Goal: Find specific fact: Find specific fact

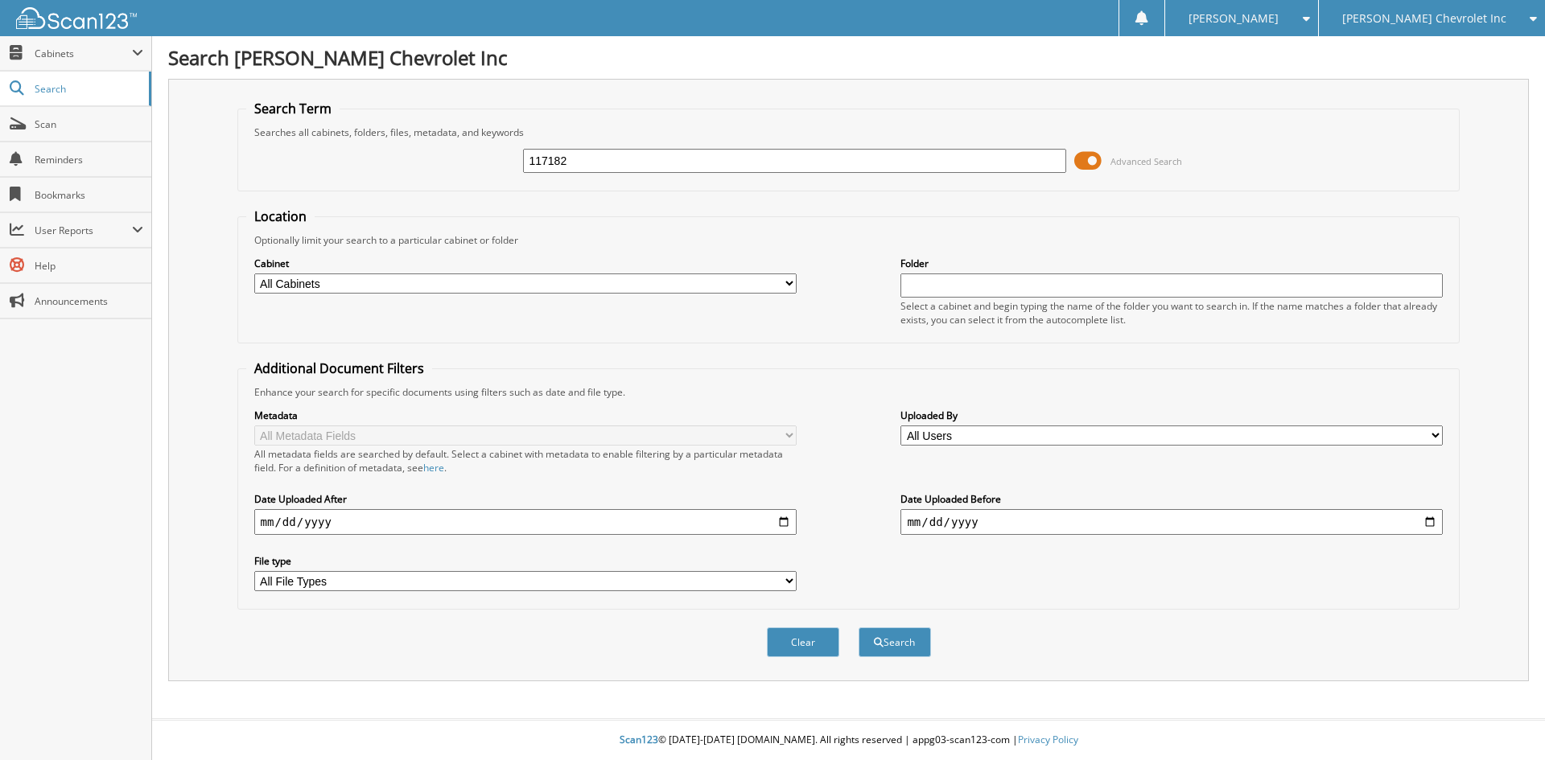
type input "117182"
click at [858, 628] on button "Search" at bounding box center [894, 643] width 72 height 30
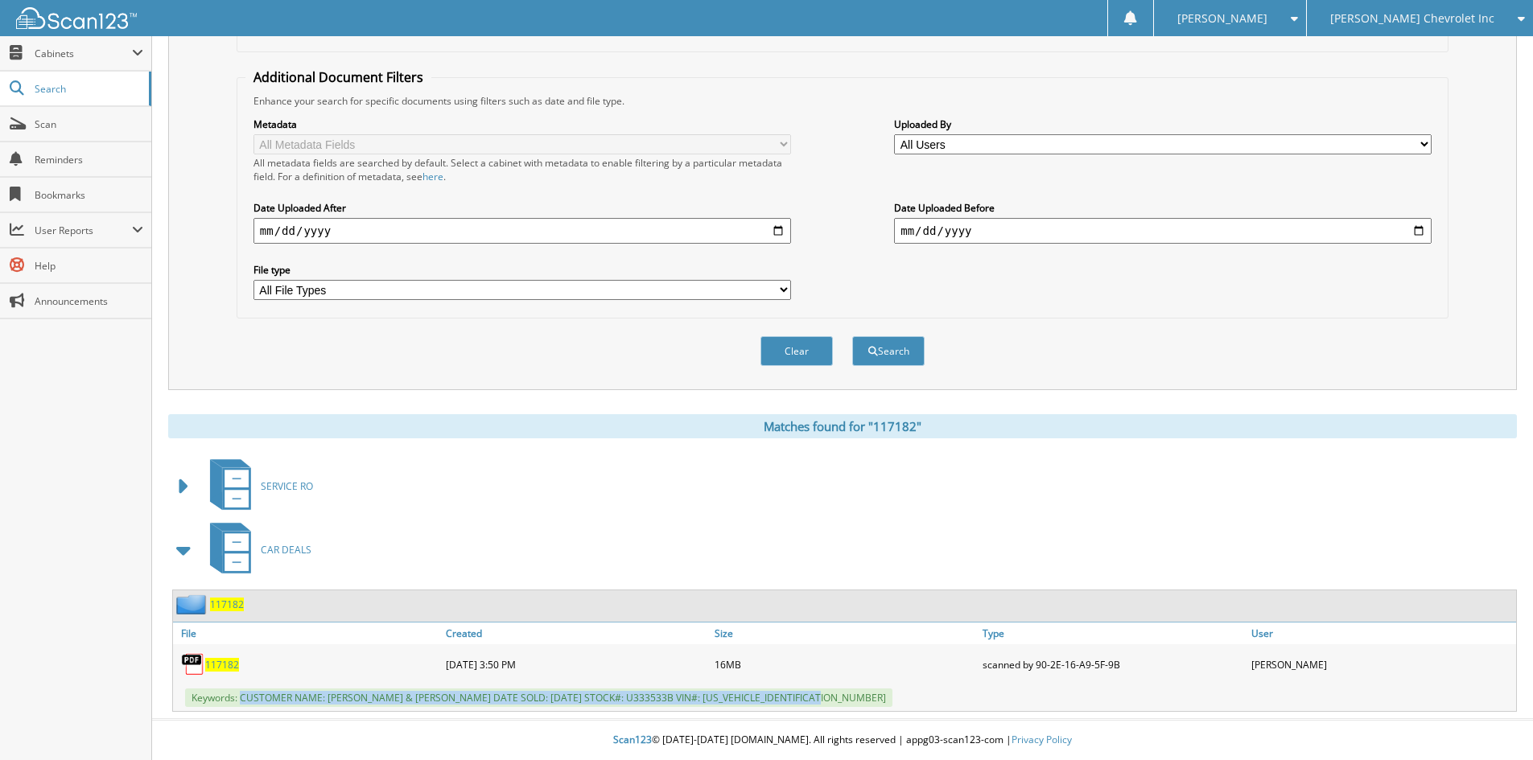
drag, startPoint x: 242, startPoint y: 696, endPoint x: 848, endPoint y: 699, distance: 605.8
click at [848, 699] on span "Keywords: CUSTOMER NAME: CANDICE BRADFORD & LUX WOODROME DATE SOLD: 09/03/2025 …" at bounding box center [538, 698] width 707 height 19
copy span "CUSTOMER NAME: CANDICE BRADFORD & LUX WOODROME DATE SOLD: 09/03/2025 STOCK#: U3…"
click at [1203, 344] on div "Clear Search" at bounding box center [843, 351] width 1212 height 65
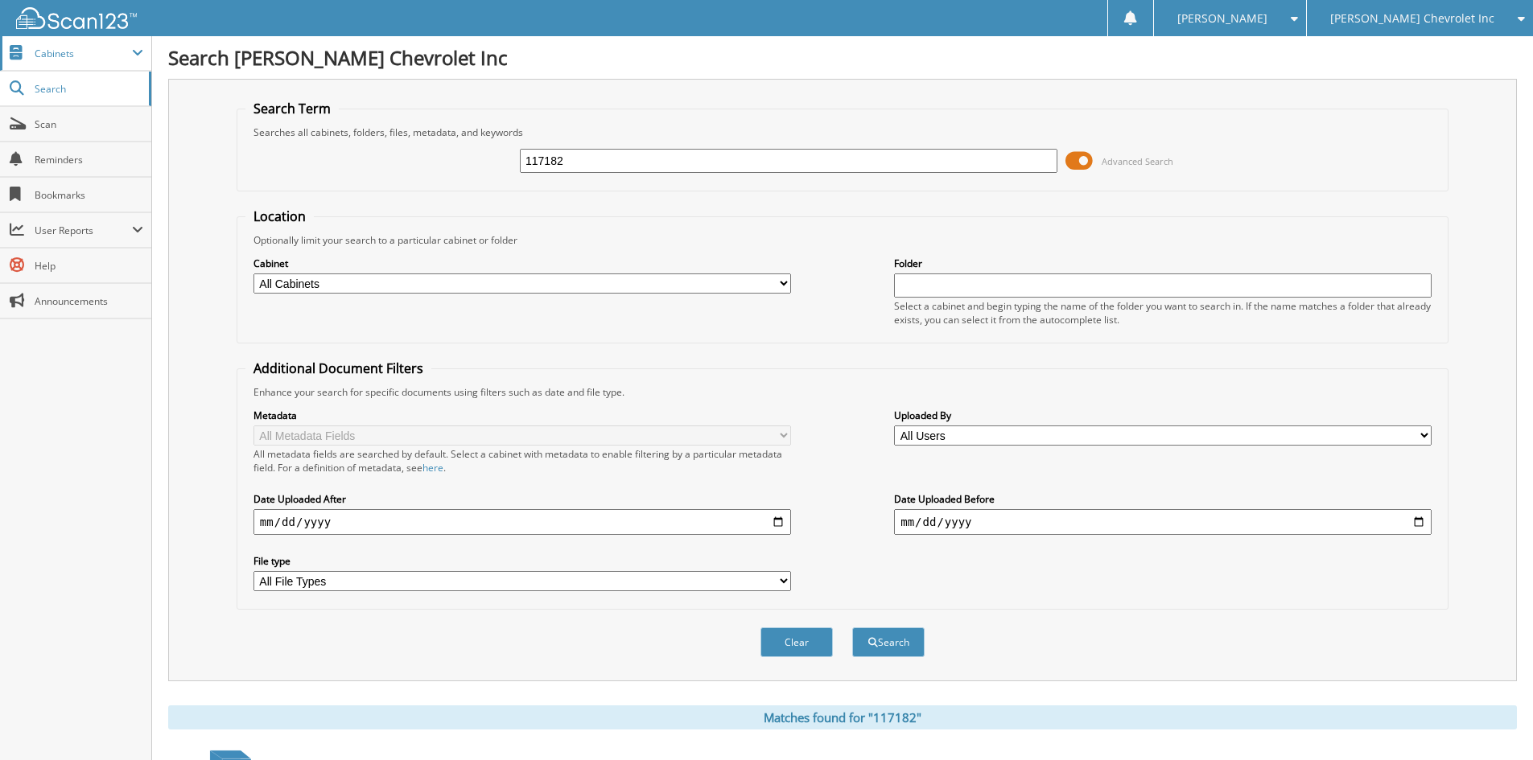
drag, startPoint x: 648, startPoint y: 167, endPoint x: 74, endPoint y: 37, distance: 588.9
click at [76, 37] on body "Sarah B. Settings Logout Jim Butler Chevrolet Inc Jim Butler Alfa Romeo Close S…" at bounding box center [766, 526] width 1533 height 1052
type input "117172"
click at [852, 628] on button "Search" at bounding box center [888, 643] width 72 height 30
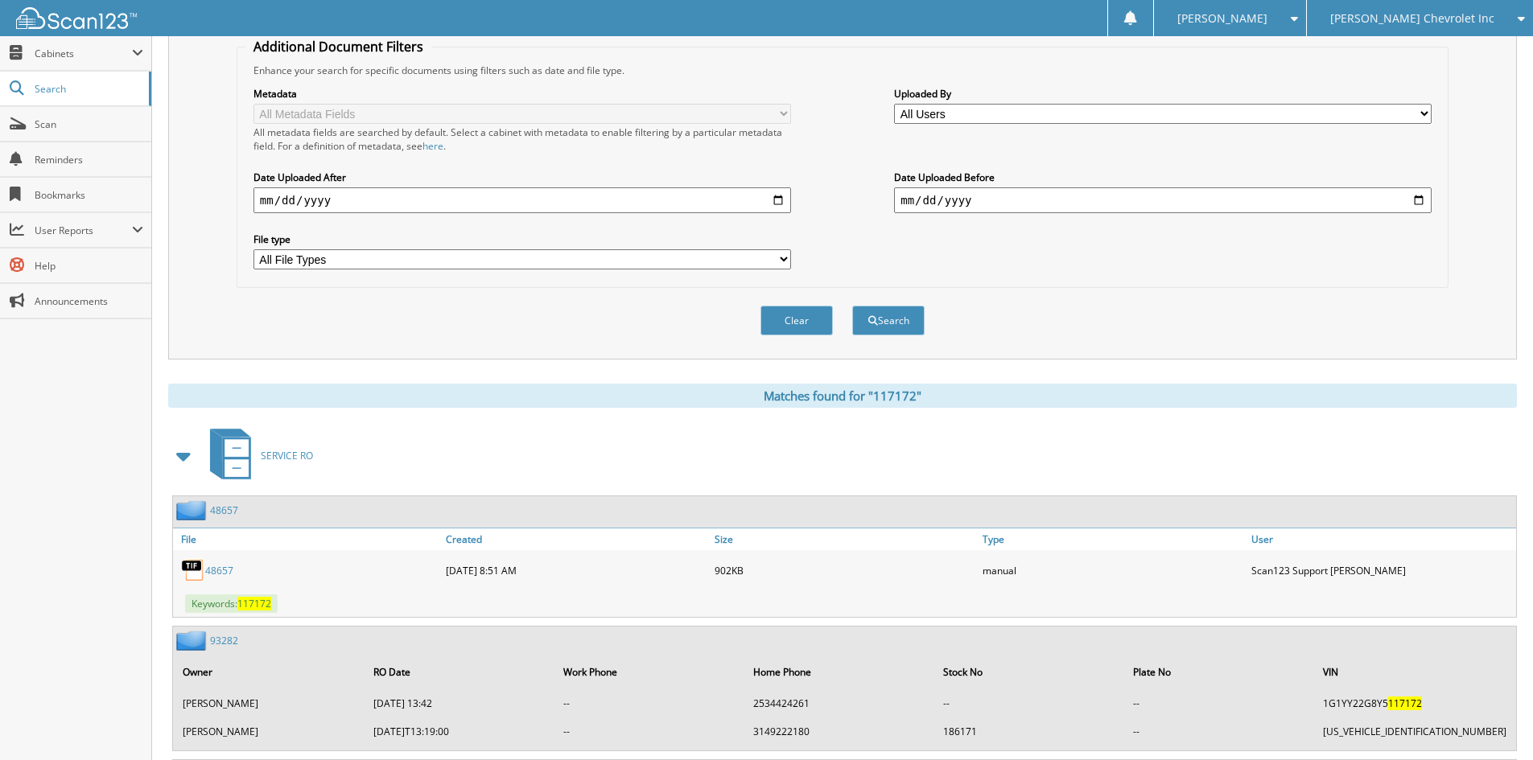
click at [183, 451] on span at bounding box center [184, 456] width 23 height 29
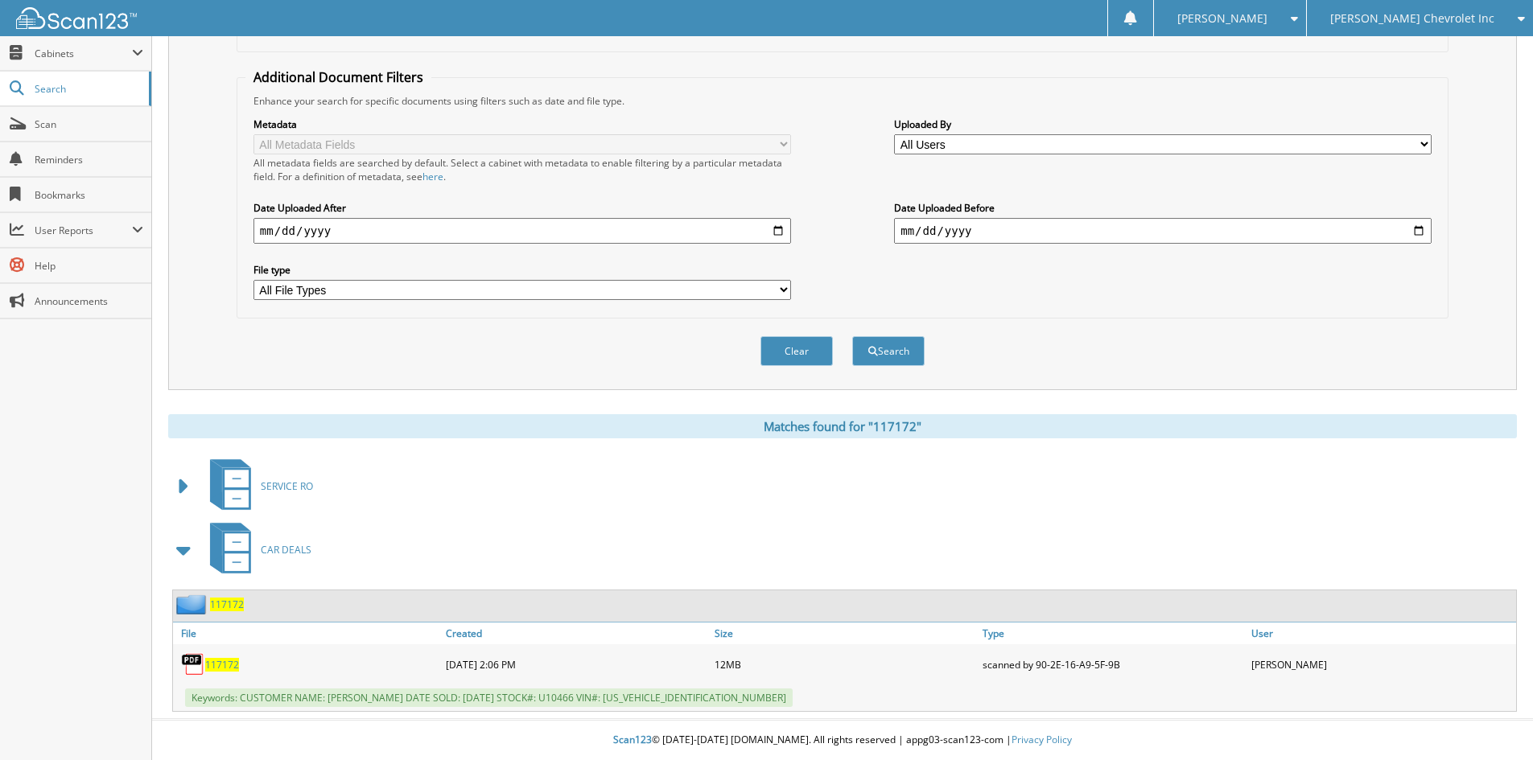
scroll to position [292, 0]
drag, startPoint x: 241, startPoint y: 696, endPoint x: 758, endPoint y: 696, distance: 516.5
click at [758, 696] on div "Keywords: CUSTOMER NAME: DONALD KEANE III DATE SOLD: 09/02/2025 STOCK#: U10466 …" at bounding box center [844, 698] width 1343 height 27
copy span "CUSTOMER NAME: DONALD KEANE III DATE SOLD: 09/02/2025 STOCK#: U10466 VIN#: 1FTE…"
click at [340, 364] on div "Clear Search" at bounding box center [843, 351] width 1212 height 65
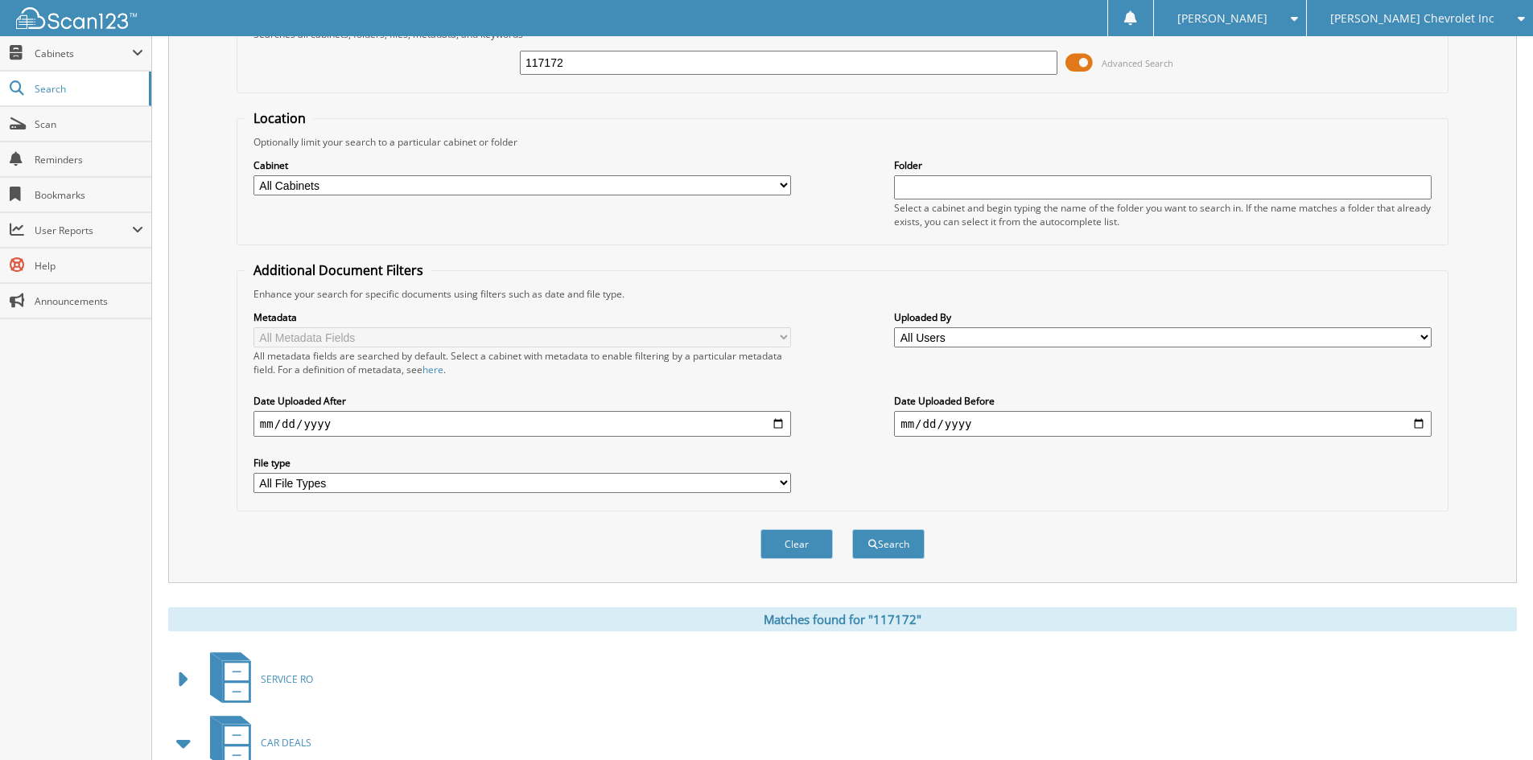
scroll to position [0, 0]
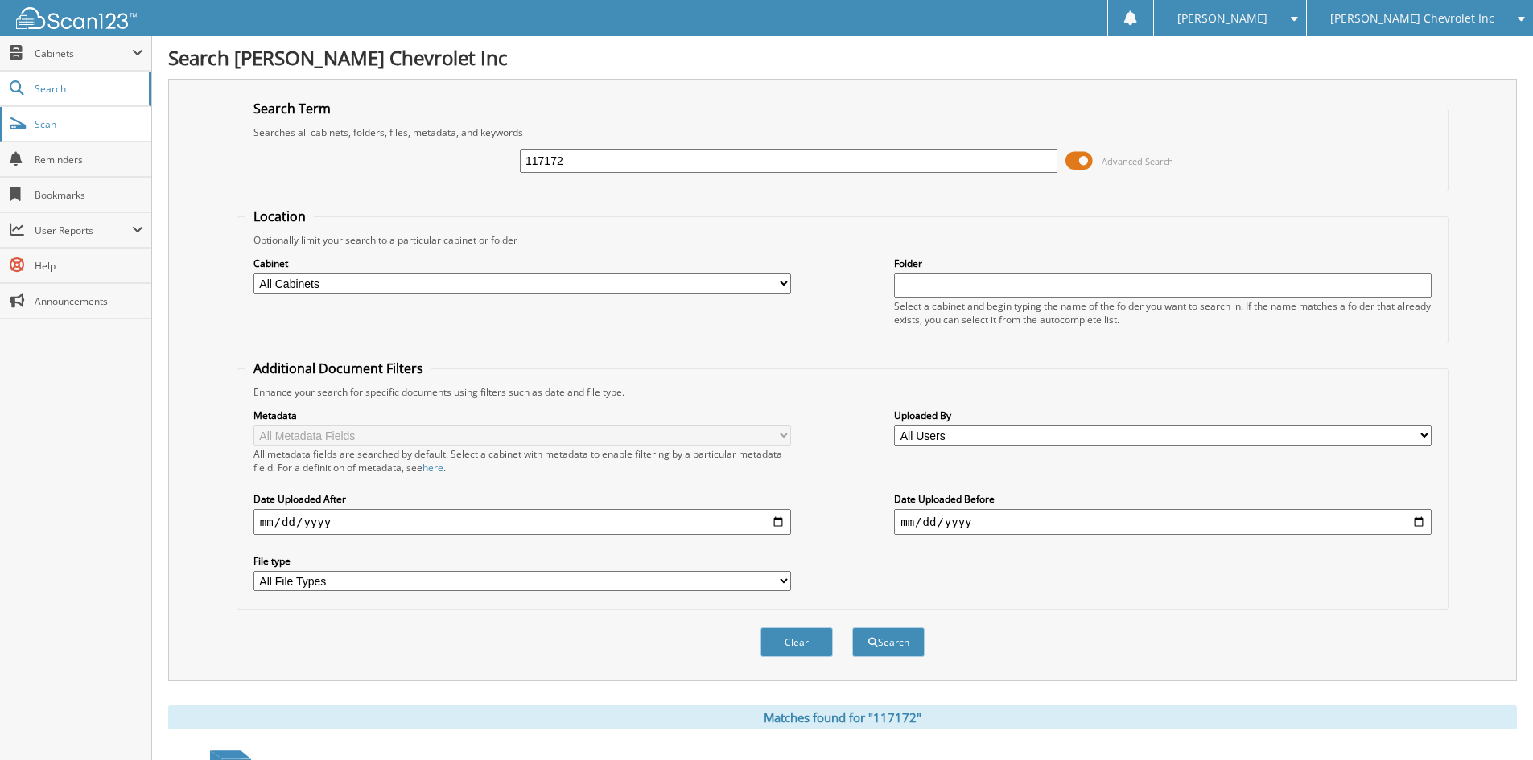
drag, startPoint x: 729, startPoint y: 162, endPoint x: 6, endPoint y: 109, distance: 725.2
click at [6, 109] on body "Sarah B. Settings Logout Jim Butler Chevrolet Inc Jim Butler Alfa Romeo Close S…" at bounding box center [766, 526] width 1533 height 1052
type input "117034"
click at [852, 628] on button "Search" at bounding box center [888, 643] width 72 height 30
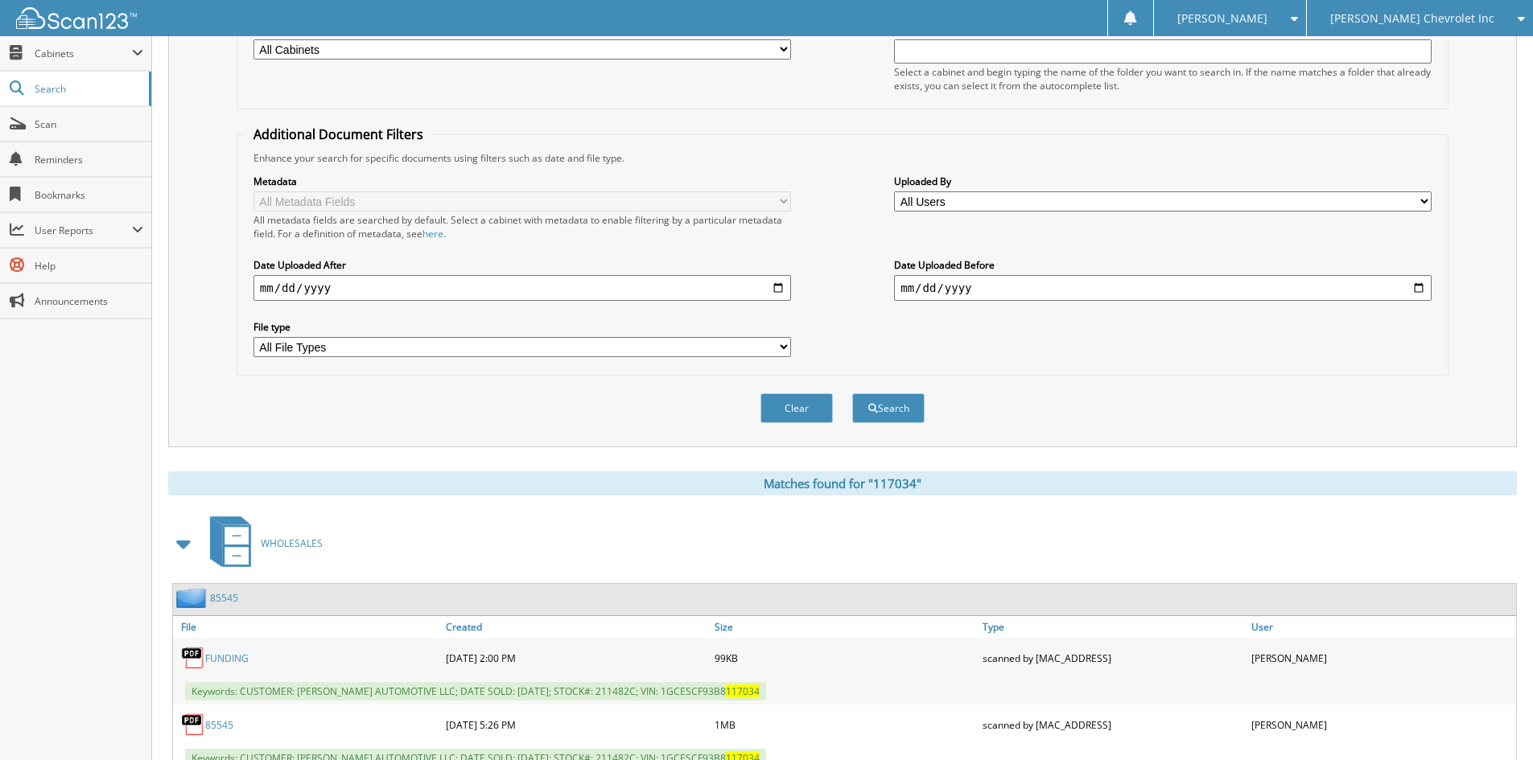
scroll to position [322, 0]
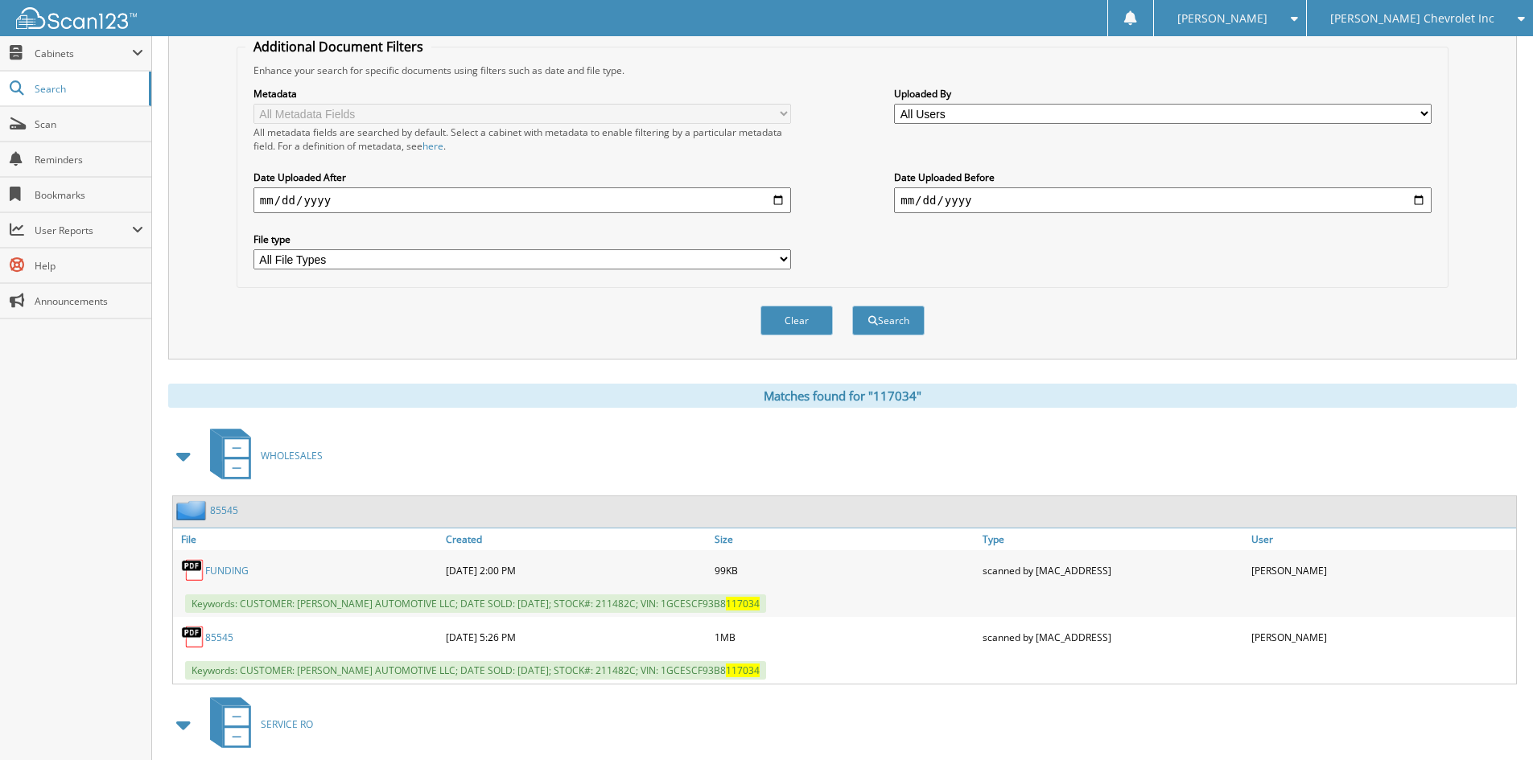
click at [188, 458] on span at bounding box center [184, 456] width 23 height 29
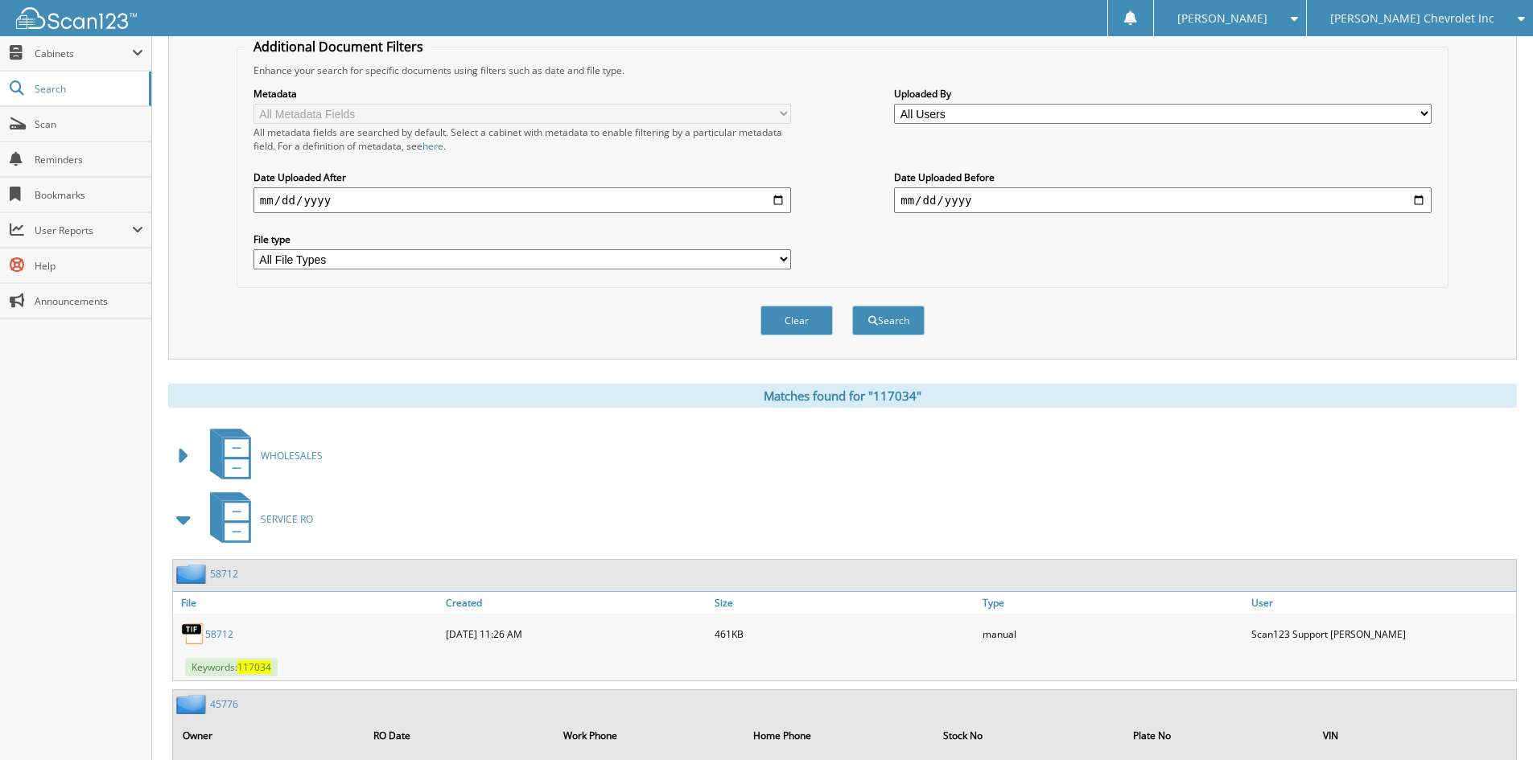
click at [188, 515] on span at bounding box center [184, 519] width 23 height 29
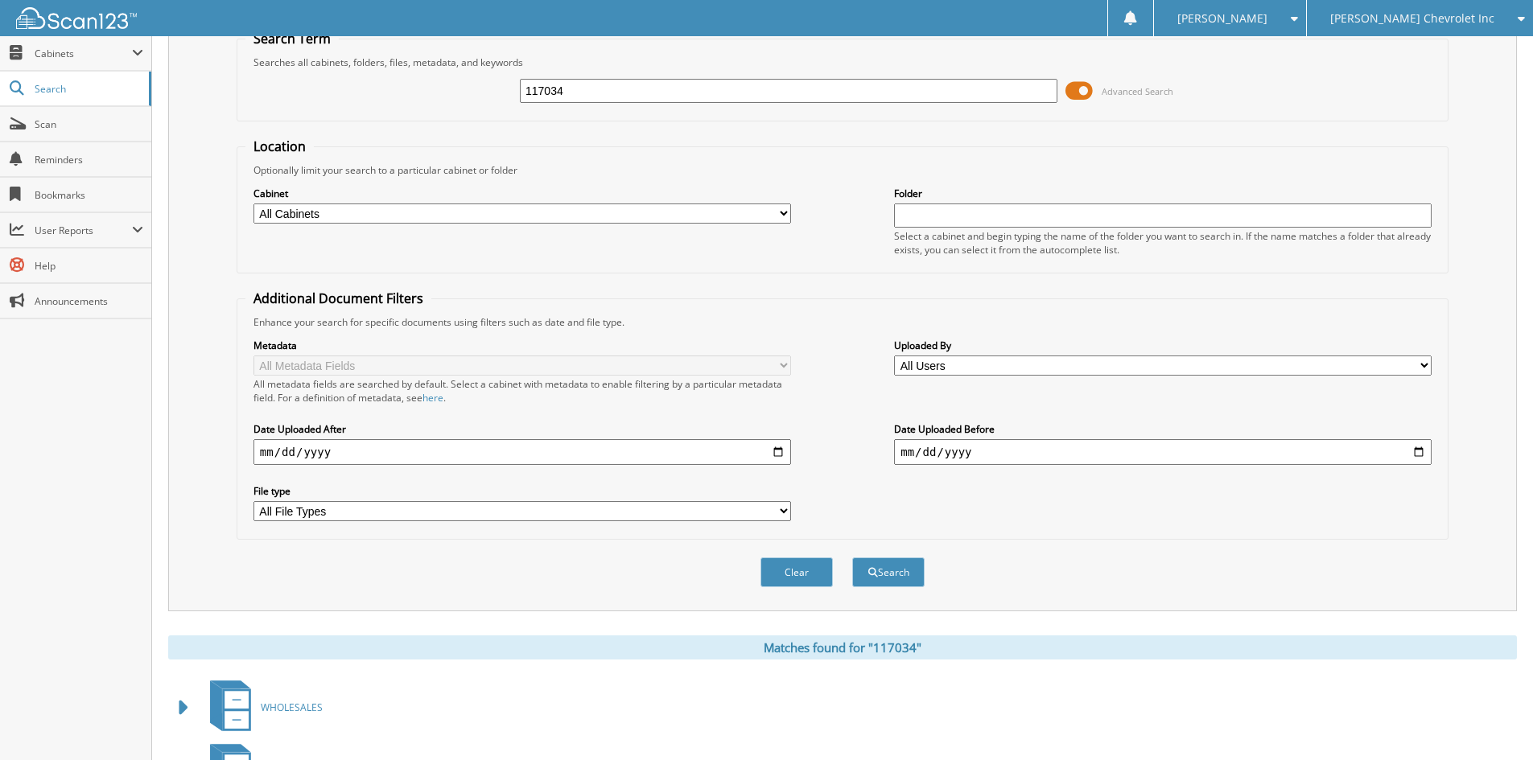
scroll to position [0, 0]
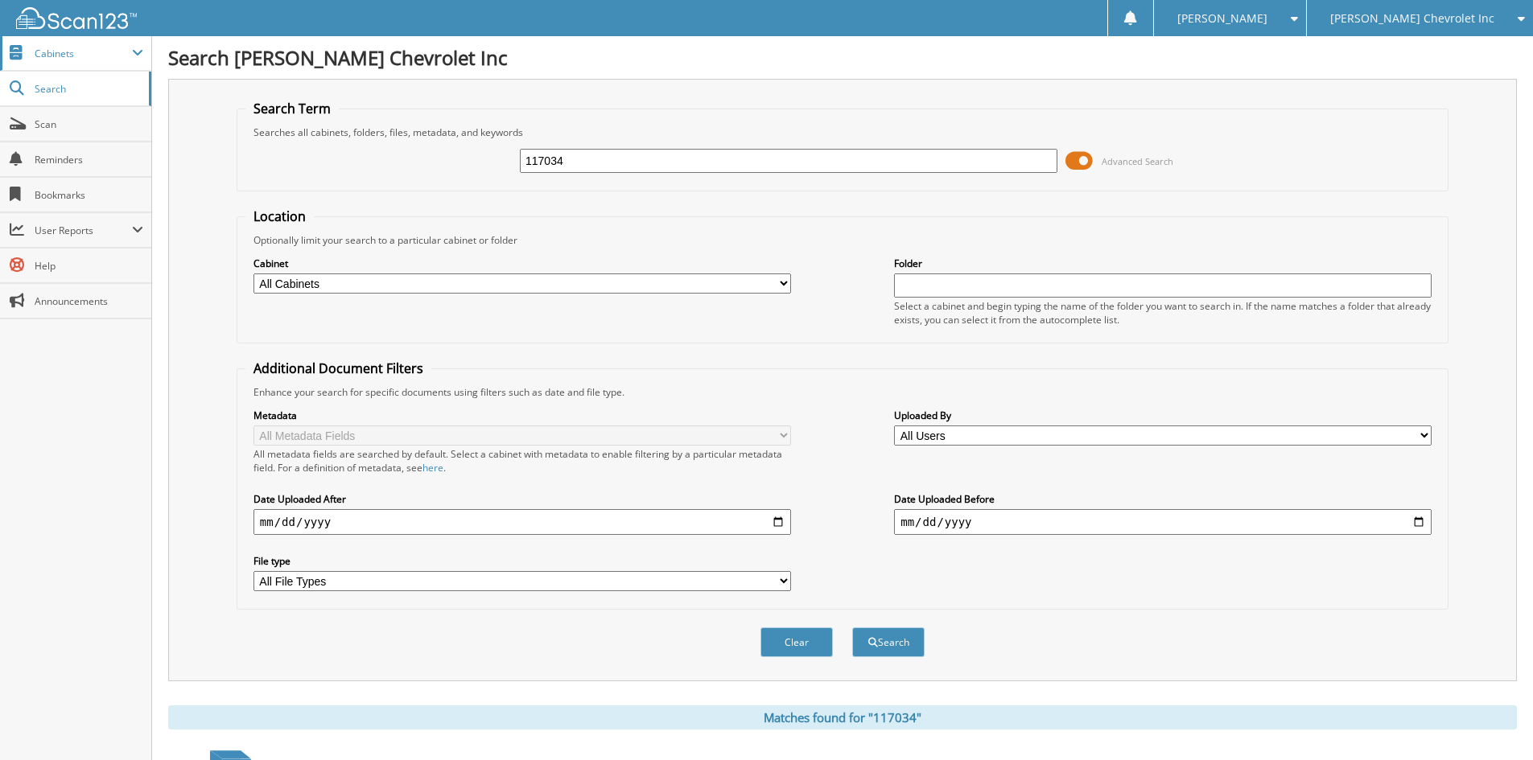
drag, startPoint x: 643, startPoint y: 169, endPoint x: 28, endPoint y: 47, distance: 626.7
click at [39, 51] on body "[PERSON_NAME] Settings Logout [PERSON_NAME] Chevrolet Inc [PERSON_NAME] Alfa Ro…" at bounding box center [766, 460] width 1533 height 921
type input "117254"
click at [852, 628] on button "Search" at bounding box center [888, 643] width 72 height 30
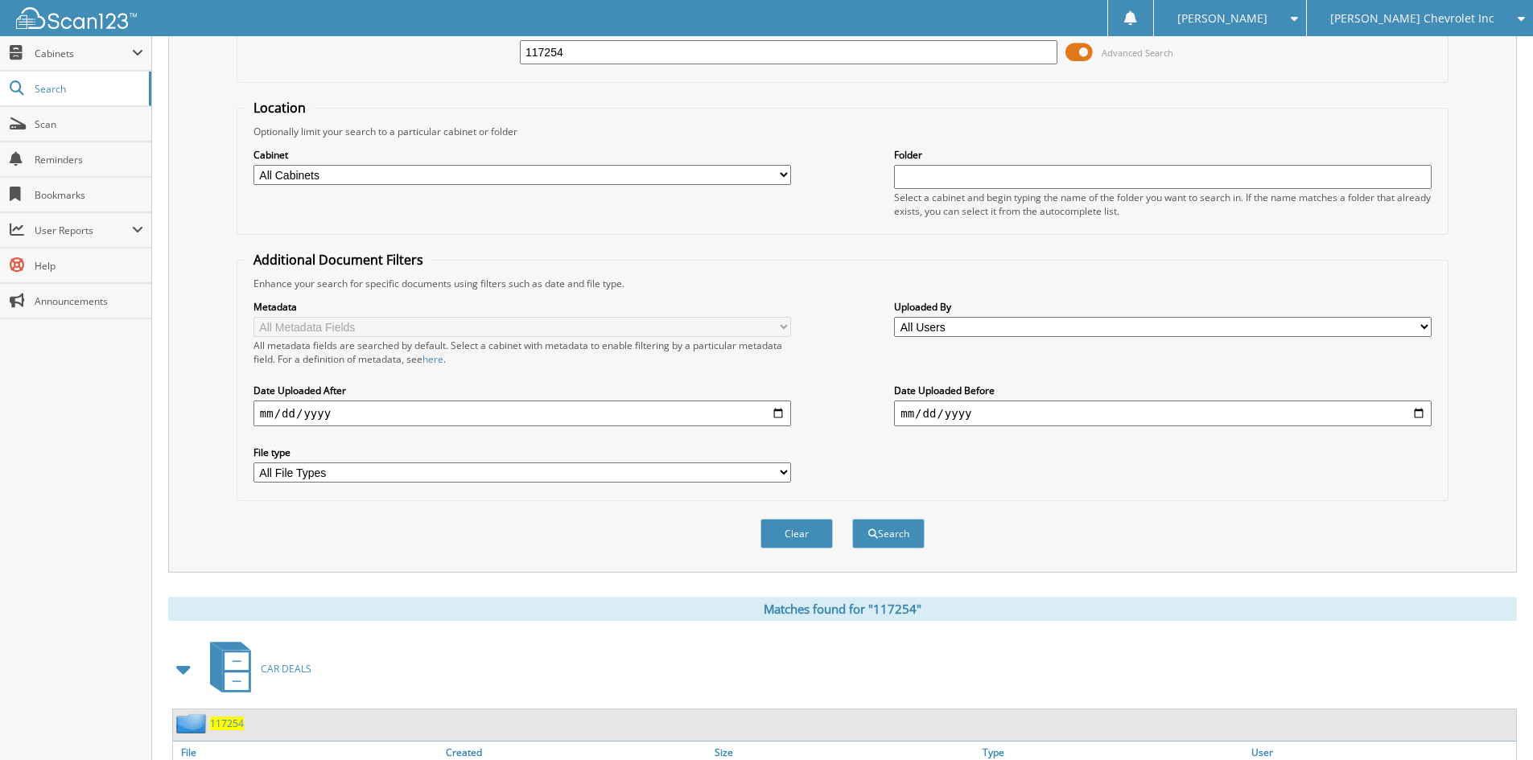
scroll to position [322, 0]
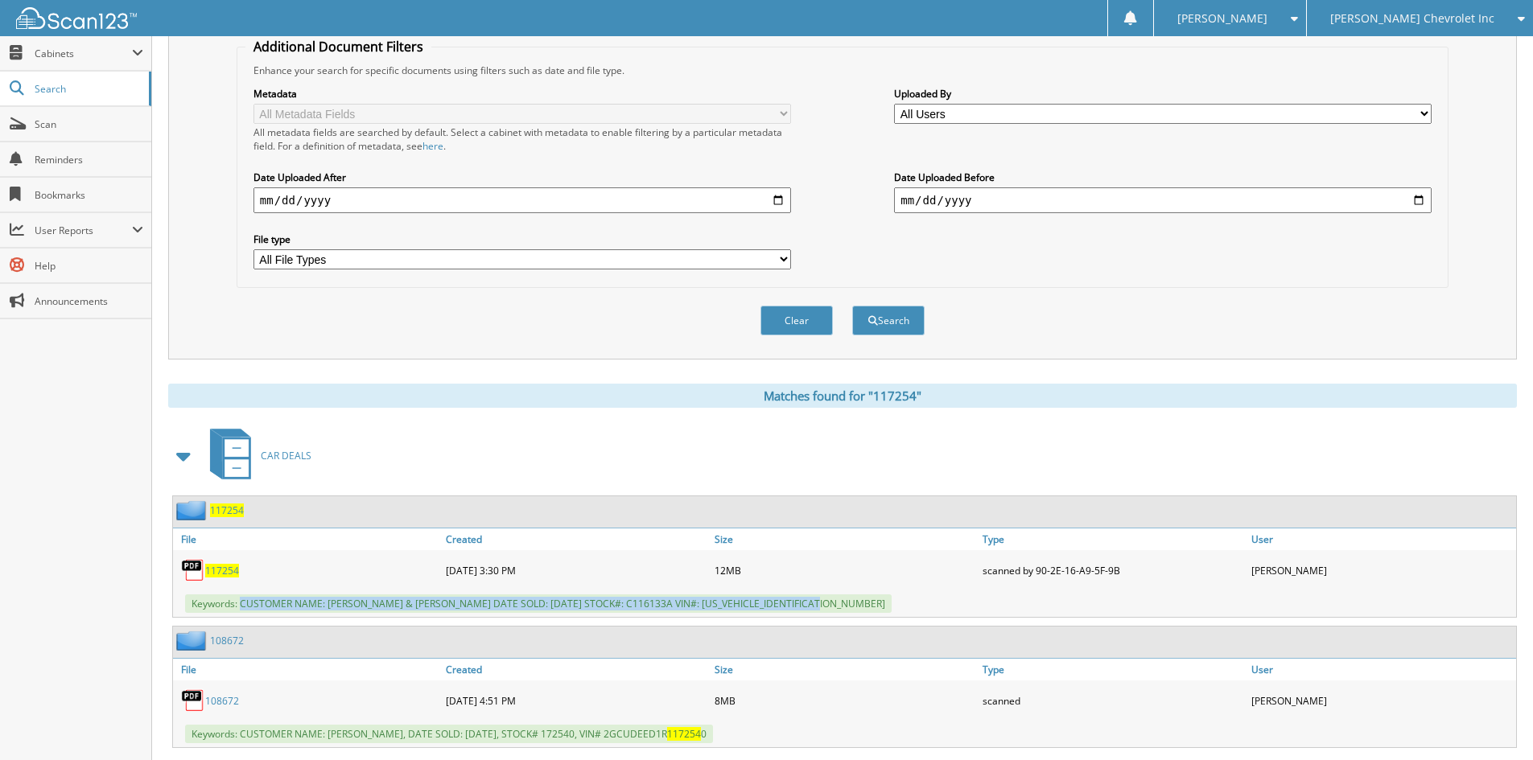
drag, startPoint x: 241, startPoint y: 603, endPoint x: 842, endPoint y: 611, distance: 601.0
click at [842, 611] on div "Keywords: CUSTOMER NAME: [PERSON_NAME] & [PERSON_NAME] DATE SOLD: [DATE] STOCK#…" at bounding box center [844, 604] width 1343 height 27
copy span "CUSTOMER NAME: STACY TUTTERROW & IAN TUTTERROW DATE SOLD: 09/06/2025 STOCK#: C1…"
click at [258, 299] on div "Clear Search" at bounding box center [843, 320] width 1212 height 65
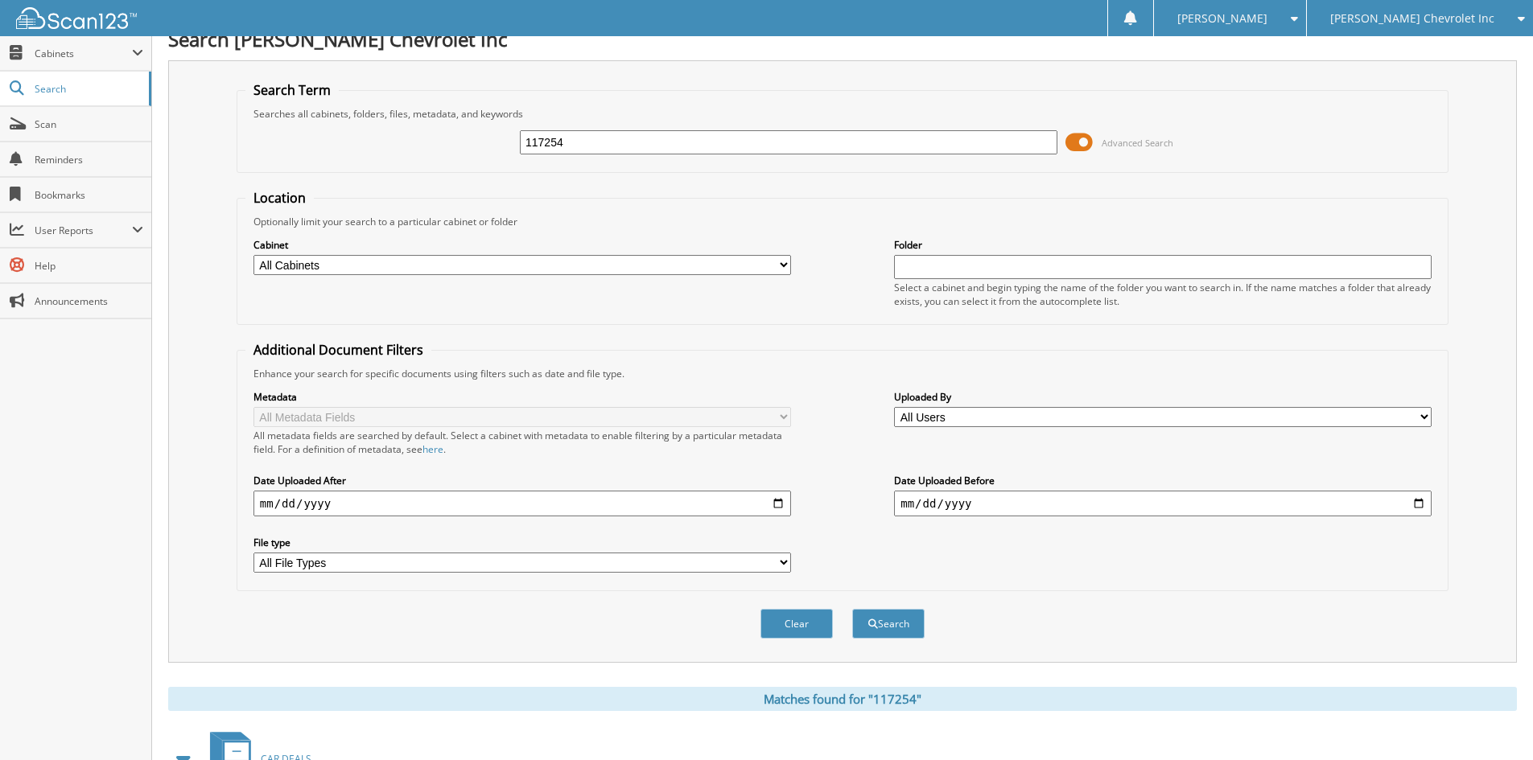
scroll to position [0, 0]
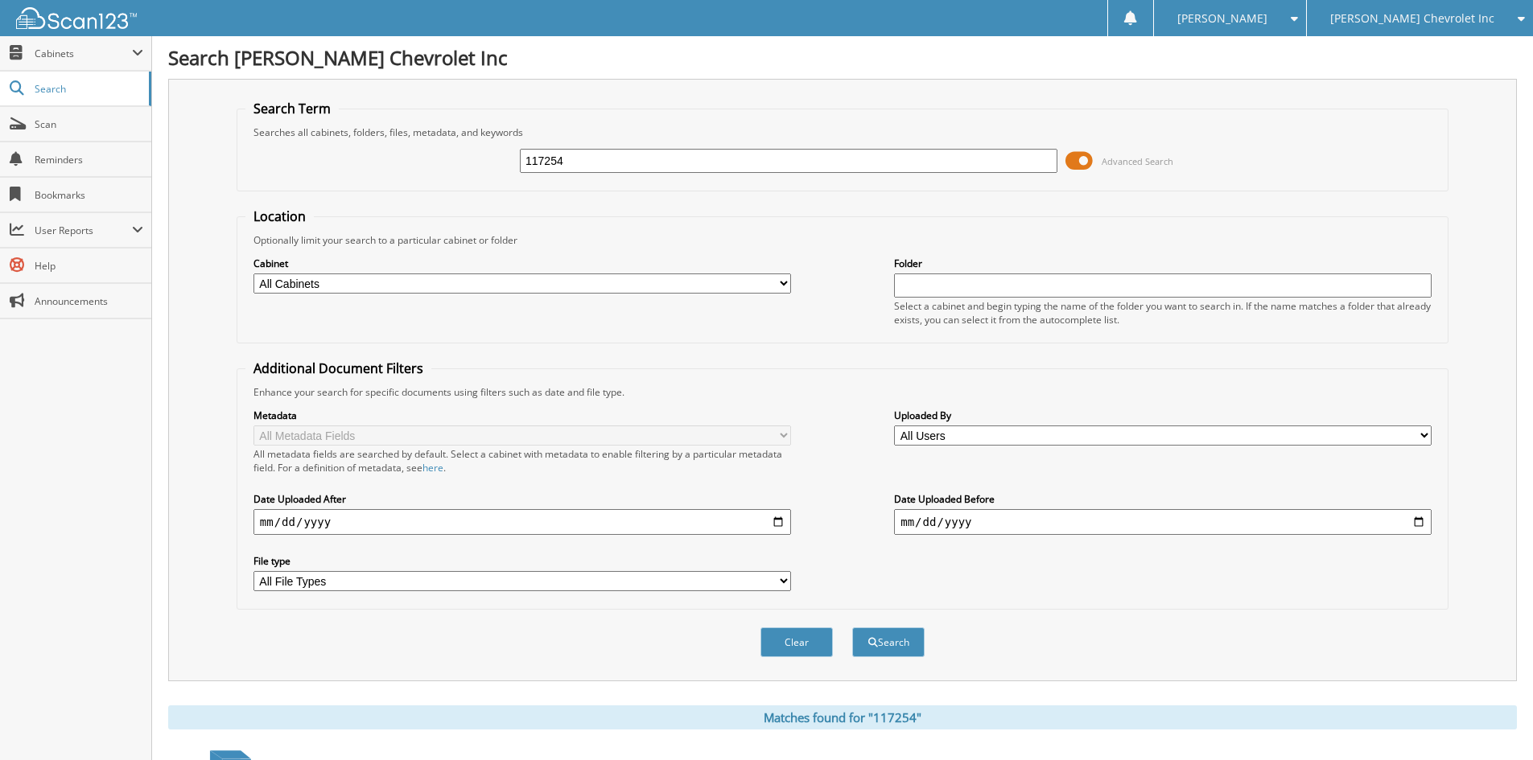
drag, startPoint x: 598, startPoint y: 164, endPoint x: 292, endPoint y: 106, distance: 311.2
click at [298, 105] on fieldset "Search Term Searches all cabinets, folders, files, metadata, and keywords 11725…" at bounding box center [843, 146] width 1212 height 92
type input "117300"
click at [852, 628] on button "Search" at bounding box center [888, 643] width 72 height 30
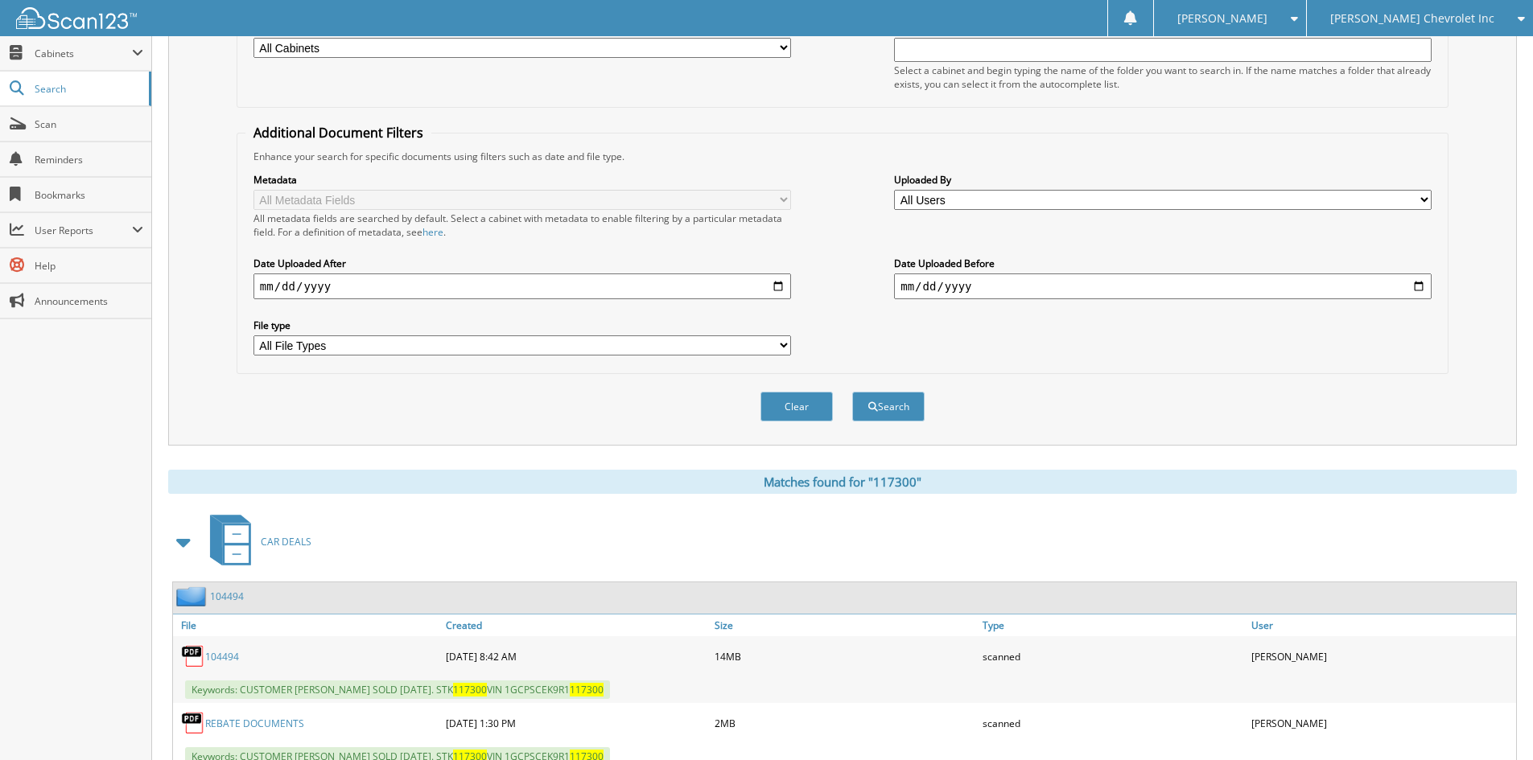
scroll to position [402, 0]
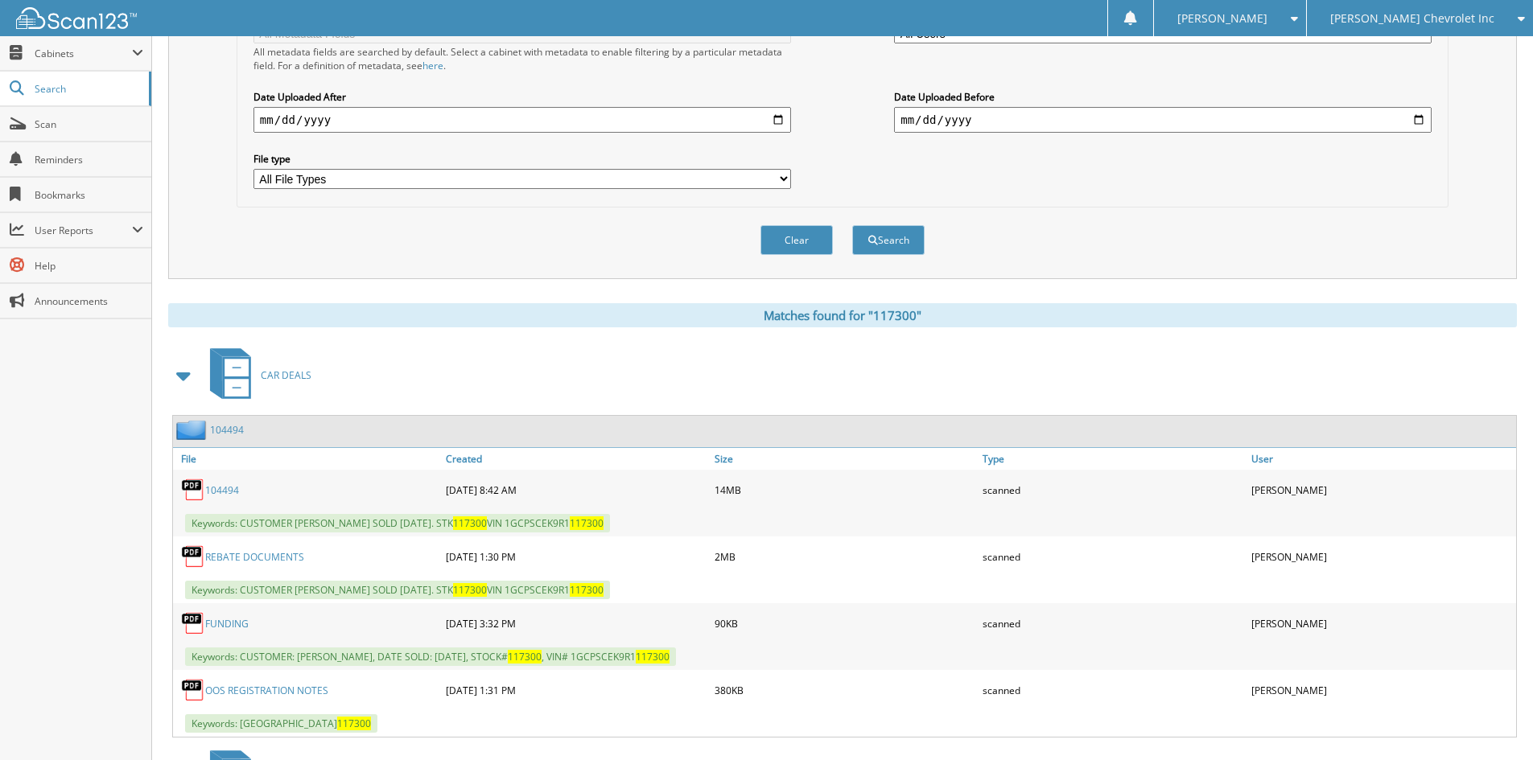
click at [1471, 20] on span "[PERSON_NAME] Chevrolet Inc" at bounding box center [1412, 19] width 164 height 10
click at [1469, 51] on link "[PERSON_NAME] Alfa Romeo" at bounding box center [1420, 50] width 226 height 28
